Goal: Task Accomplishment & Management: Manage account settings

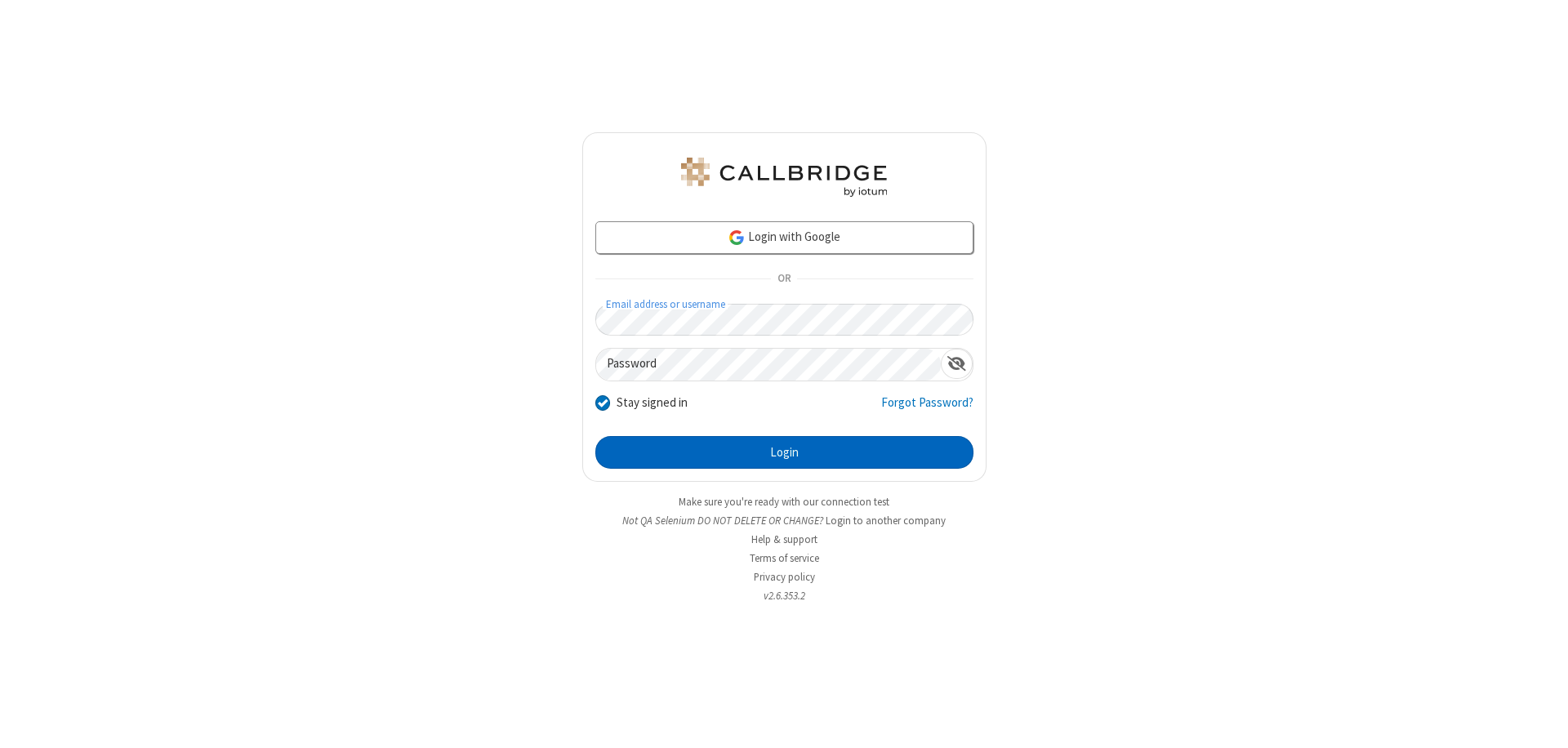
click at [784, 452] on button "Login" at bounding box center [784, 452] width 378 height 33
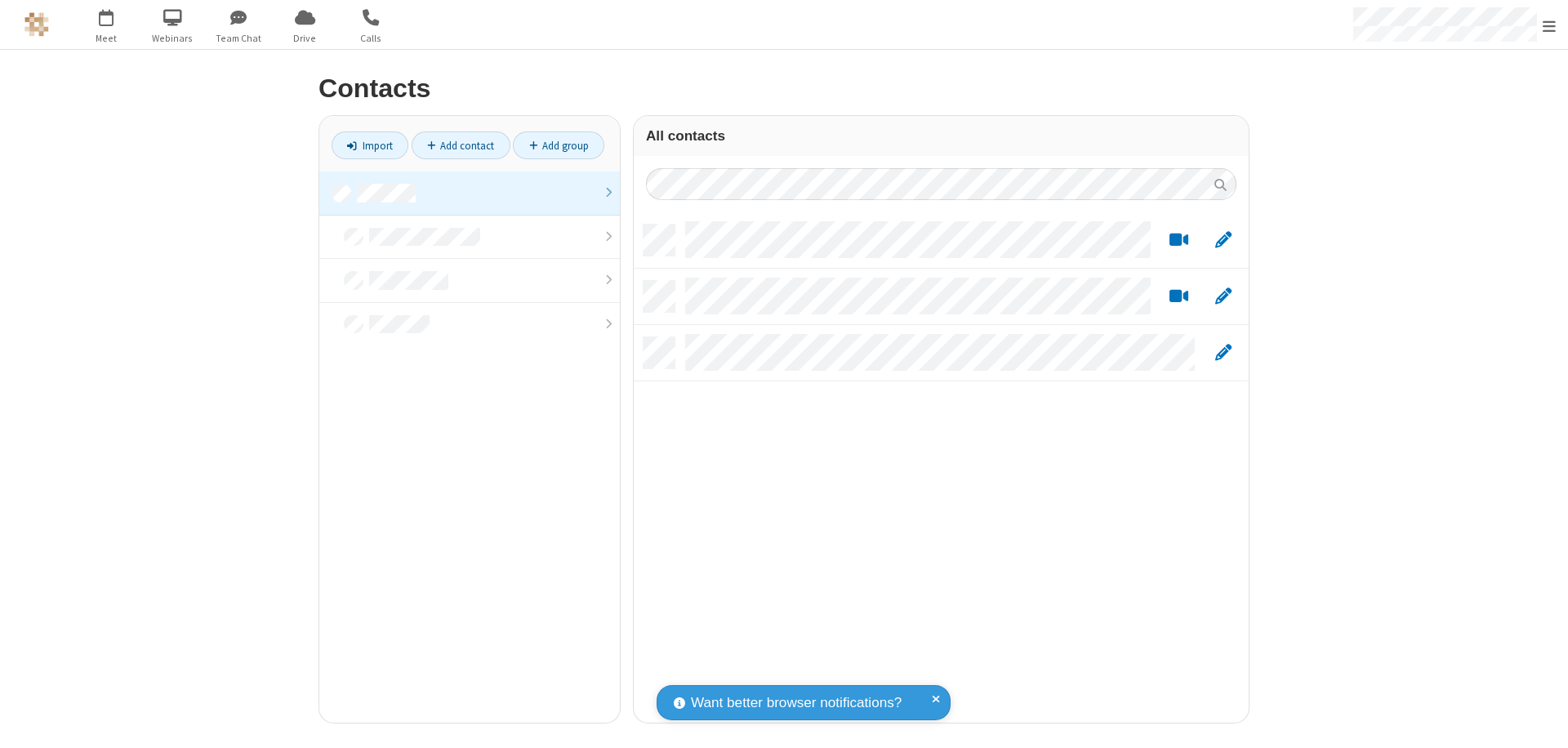
scroll to position [498, 602]
click at [470, 192] on link at bounding box center [469, 193] width 300 height 44
click at [461, 145] on link "Add contact" at bounding box center [461, 145] width 99 height 28
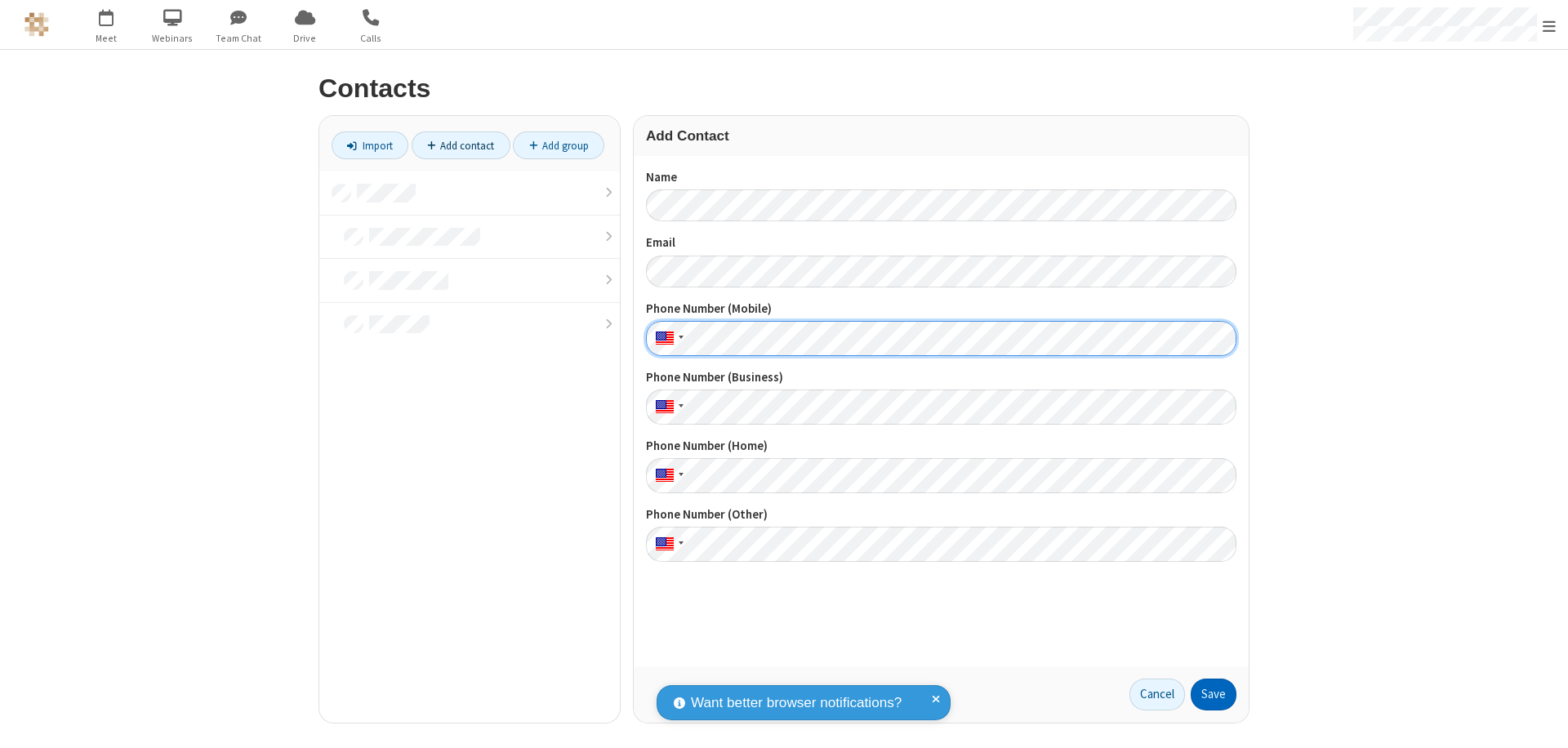
click at [1213, 694] on button "Save" at bounding box center [1213, 695] width 45 height 33
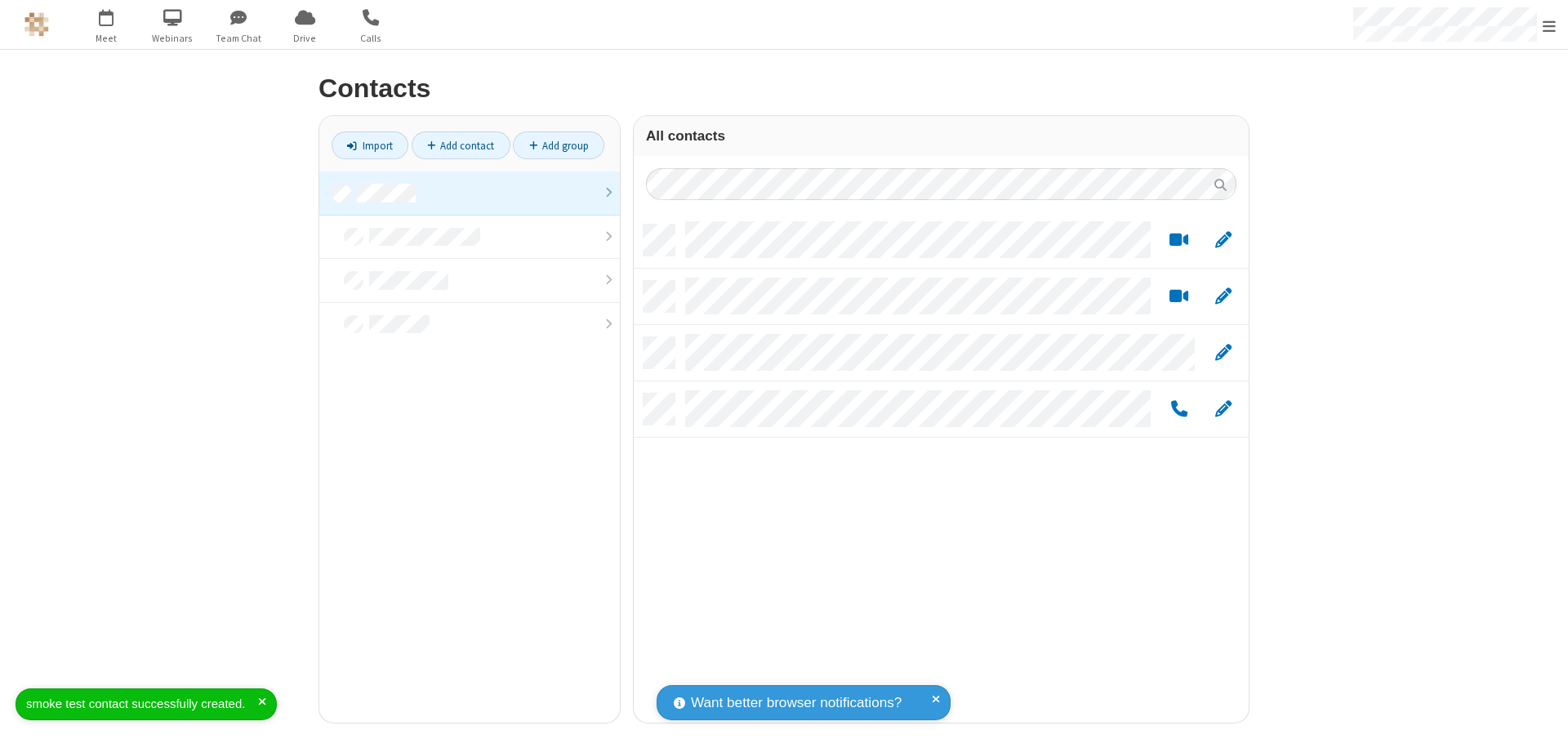
scroll to position [498, 602]
